Goal: Information Seeking & Learning: Check status

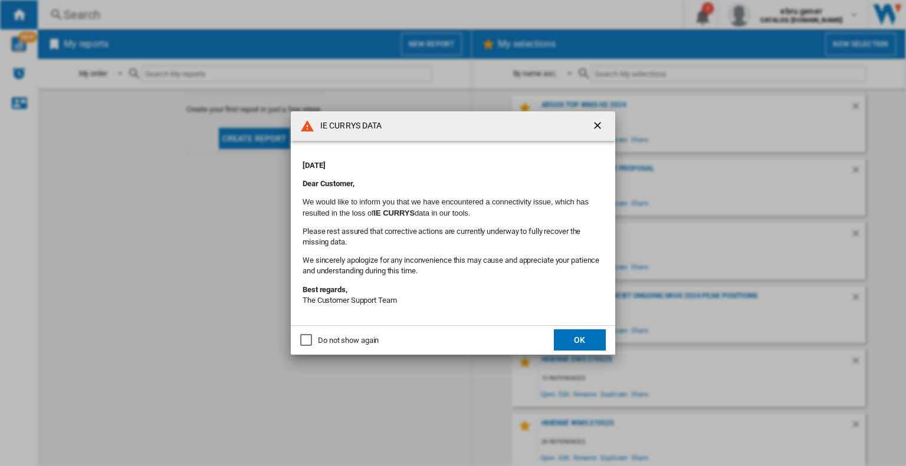
click at [600, 123] on ng-md-icon "getI18NText('BUTTONS.CLOSE_DIALOG')" at bounding box center [598, 127] width 14 height 14
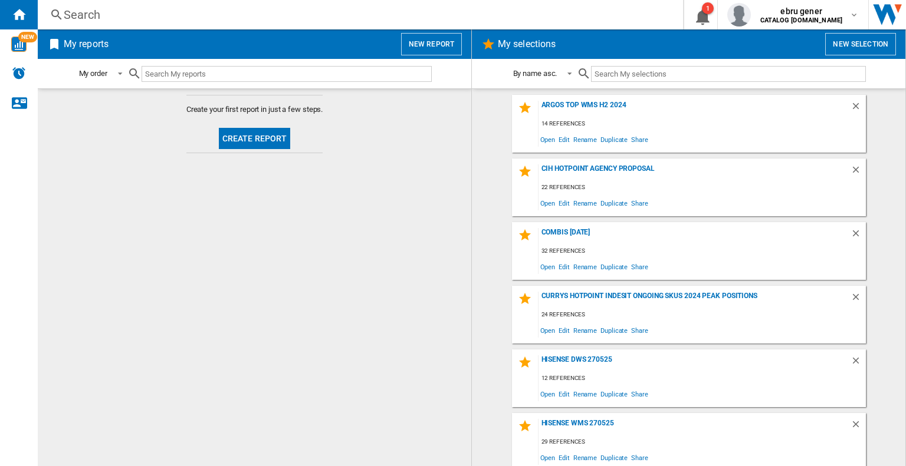
click at [224, 14] on div "Search" at bounding box center [358, 14] width 588 height 17
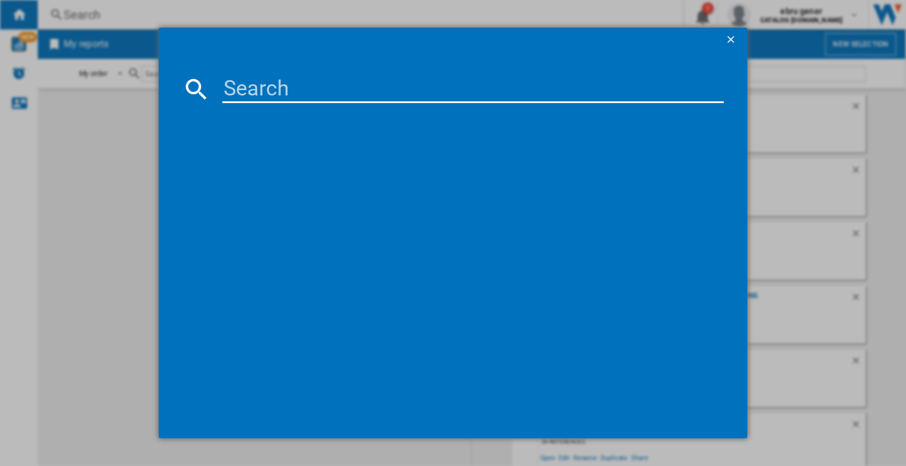
click at [292, 90] on input at bounding box center [472, 89] width 501 height 28
paste input "I1 D80W [GEOGRAPHIC_DATA]"
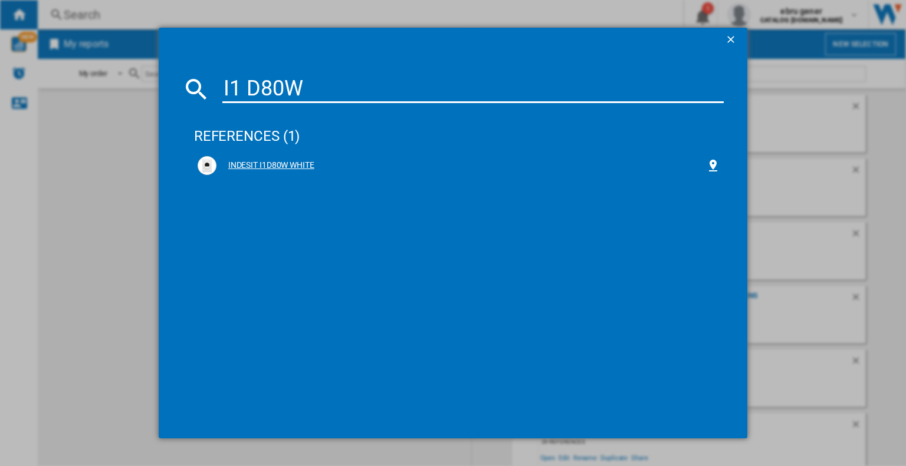
type input "I1 D80W"
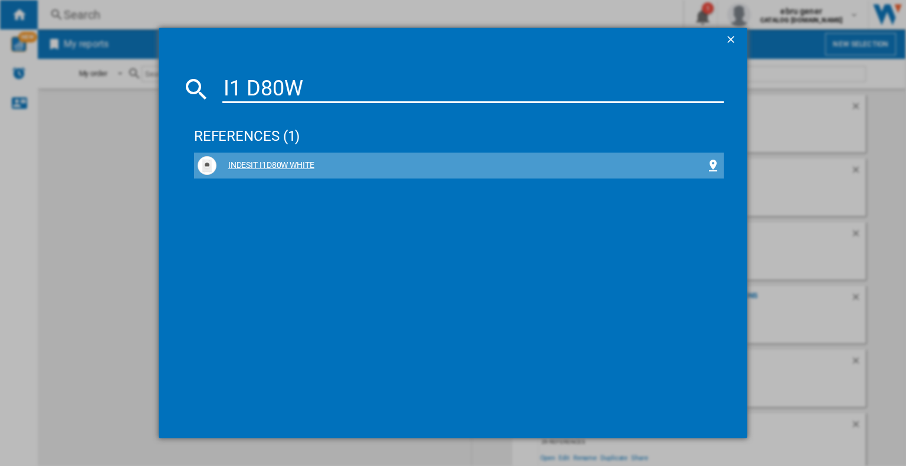
click at [295, 161] on div "INDESIT I1D80W WHITE" at bounding box center [460, 166] width 489 height 12
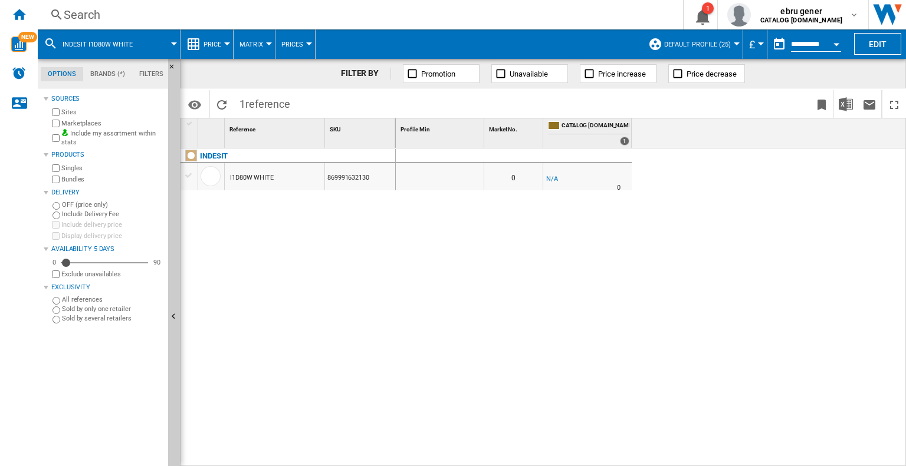
click at [218, 48] on button "Price" at bounding box center [215, 43] width 24 height 29
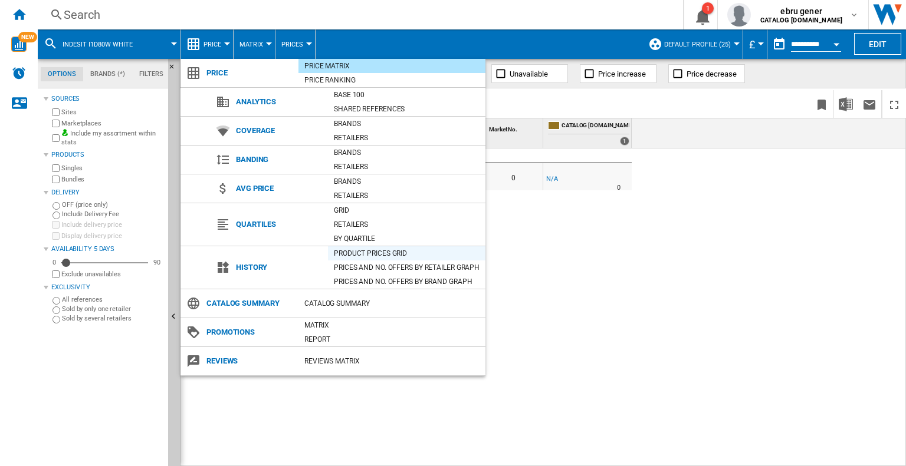
click at [403, 255] on div "Product prices grid" at bounding box center [406, 254] width 157 height 12
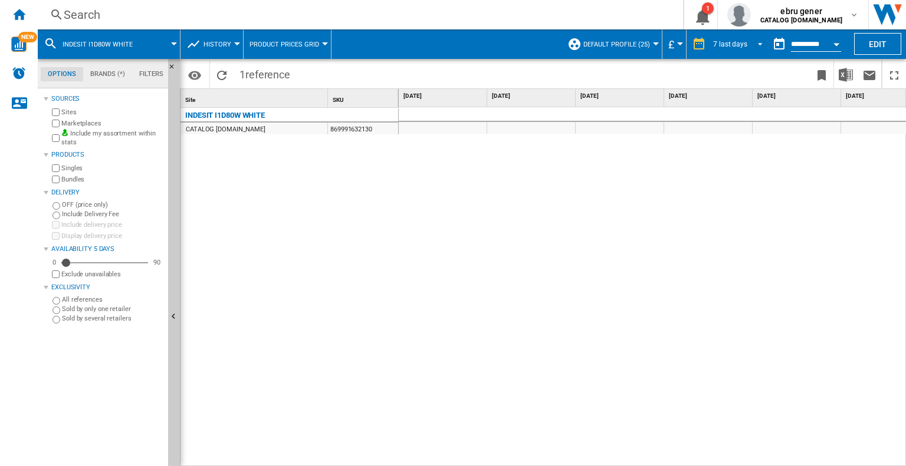
click at [721, 38] on md-select-value "7 last days" at bounding box center [739, 44] width 55 height 18
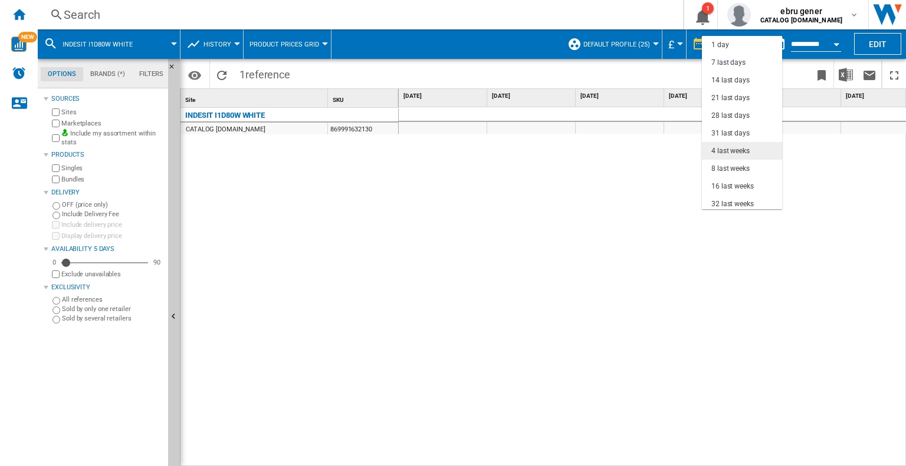
scroll to position [17, 0]
click at [747, 182] on div "32 last weeks" at bounding box center [732, 187] width 42 height 10
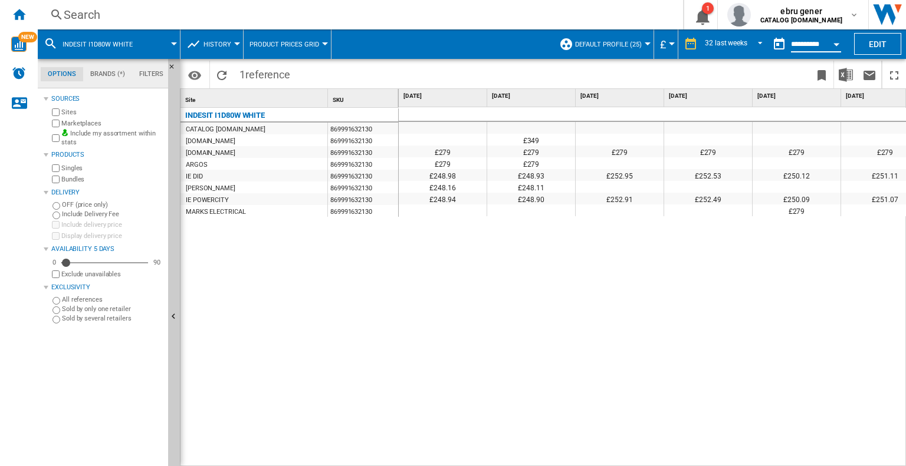
click at [806, 41] on input "**********" at bounding box center [816, 46] width 50 height 11
click at [775, 41] on button "button" at bounding box center [779, 44] width 24 height 24
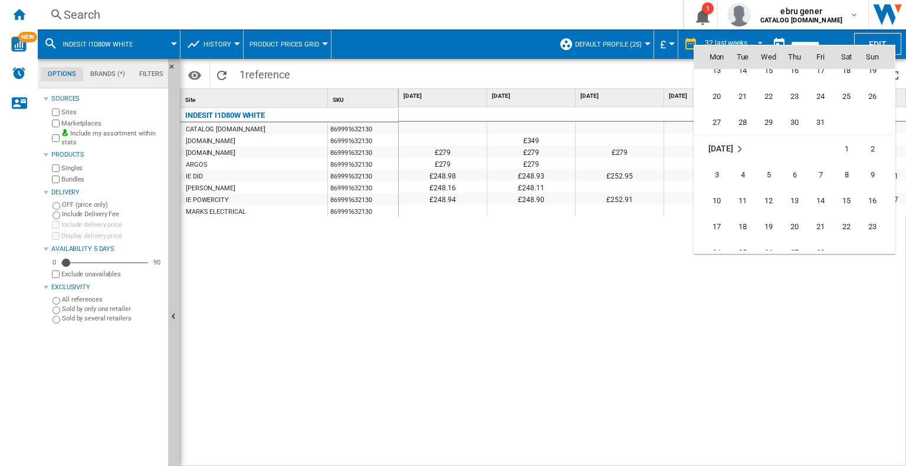
scroll to position [4268, 0]
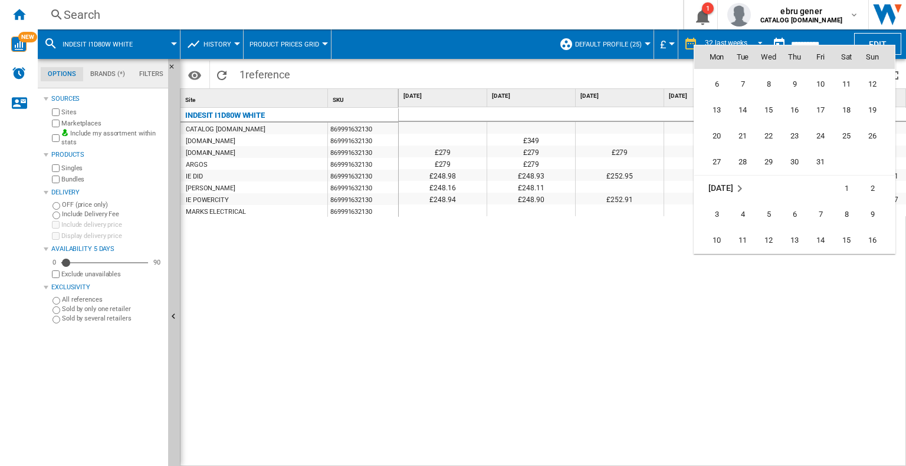
click at [722, 189] on span "[DATE]" at bounding box center [720, 187] width 24 height 9
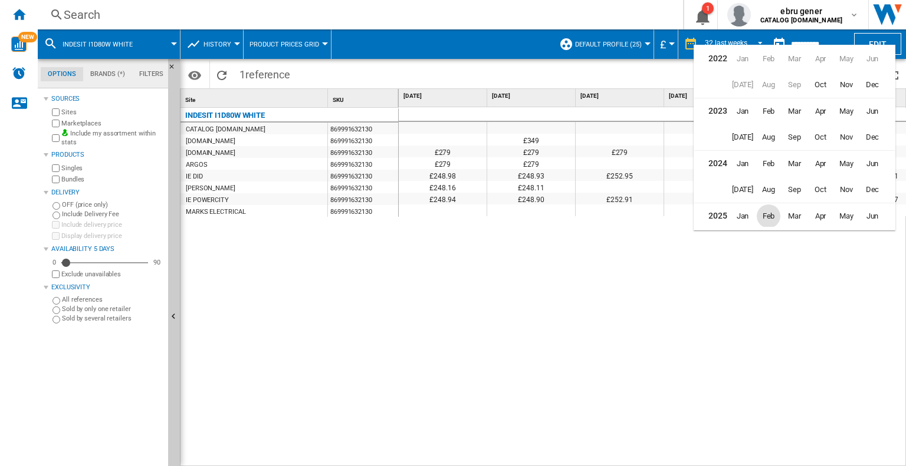
scroll to position [26, 0]
click at [772, 195] on span "Feb" at bounding box center [768, 191] width 24 height 24
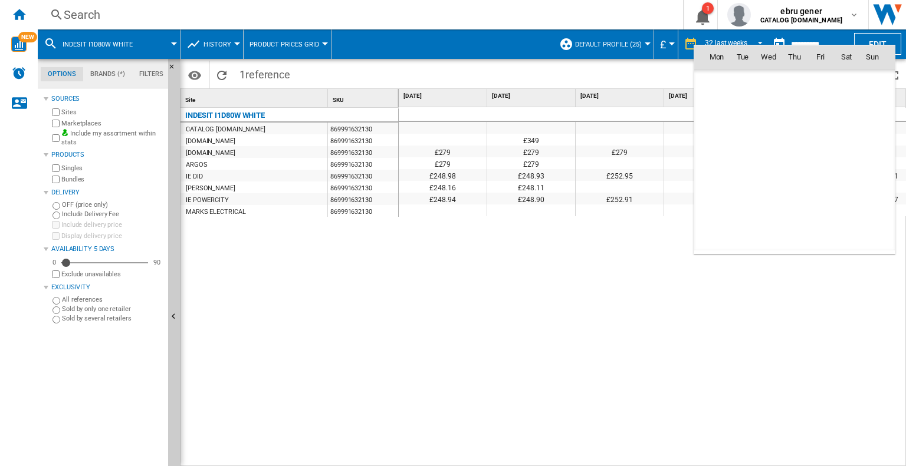
scroll to position [4374, 0]
click at [843, 82] on span "1" at bounding box center [846, 83] width 24 height 24
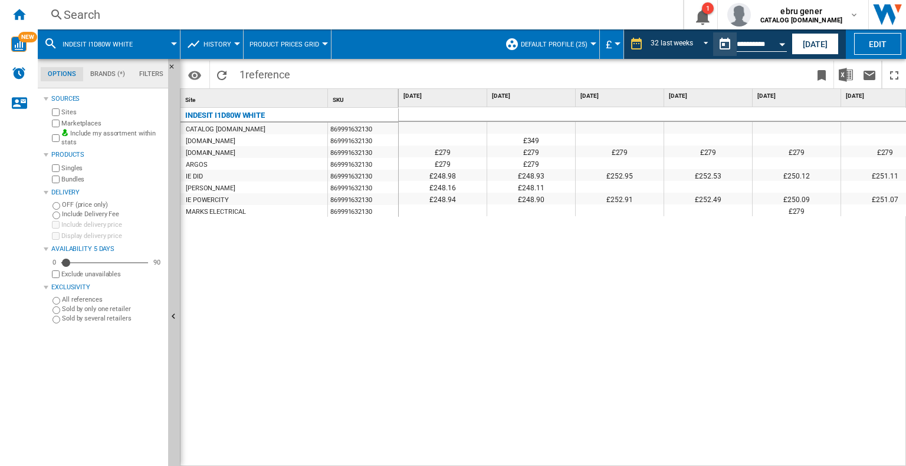
type input "**********"
